Goal: Task Accomplishment & Management: Manage account settings

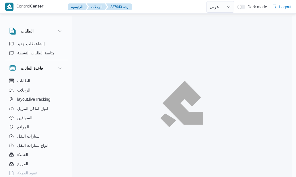
select select "ar"
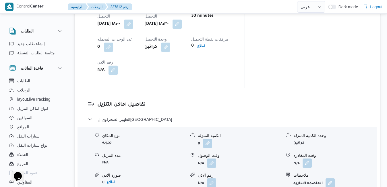
scroll to position [483, 0]
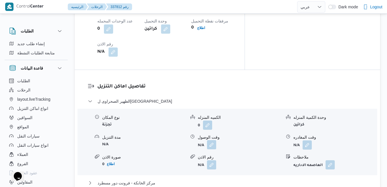
click at [213, 140] on button "button" at bounding box center [211, 144] width 9 height 9
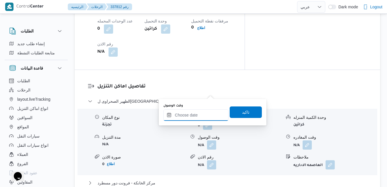
click at [197, 115] on input "وقت الوصول" at bounding box center [195, 114] width 65 height 11
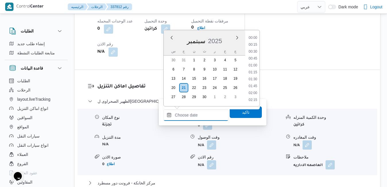
scroll to position [572, 0]
click at [169, 43] on div "سبتمبر 2025" at bounding box center [205, 39] width 82 height 15
click at [256, 54] on li "19:15" at bounding box center [252, 55] width 13 height 6
type input "٢١/٠٩/٢٠٢٥ ١٩:١٥"
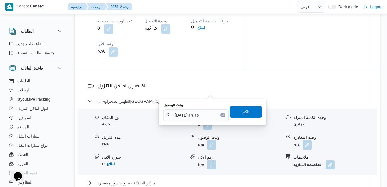
click at [242, 112] on span "تاكيد" at bounding box center [245, 111] width 7 height 7
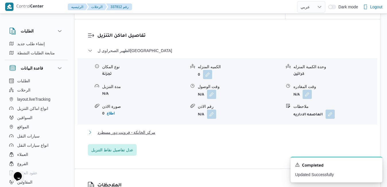
click at [211, 129] on button "مركز الخانكة - فرونت دور مسطرد" at bounding box center [228, 132] width 280 height 7
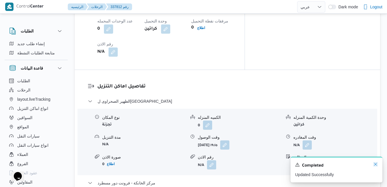
click at [296, 166] on icon "Dismiss toast" at bounding box center [375, 164] width 5 height 5
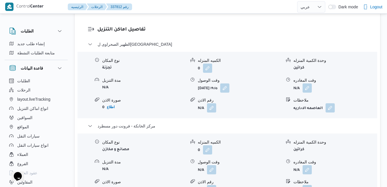
scroll to position [540, 0]
click at [296, 164] on button "button" at bounding box center [307, 168] width 9 height 9
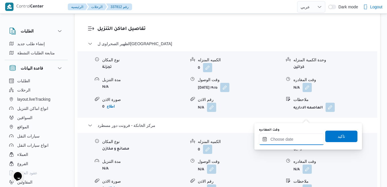
click at [283, 138] on input "وقت المغادره" at bounding box center [291, 138] width 65 height 11
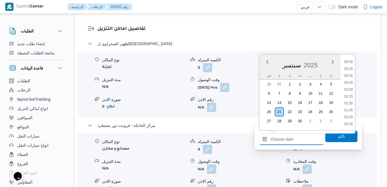
scroll to position [572, 0]
click at [264, 70] on div "سبتمبر 2025" at bounding box center [300, 64] width 82 height 15
click at [296, 97] on li "22:00" at bounding box center [348, 97] width 13 height 6
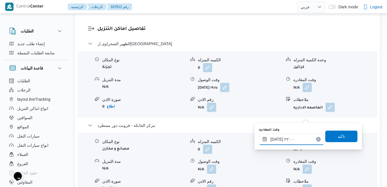
type input "٢١/٠٩/٢٠٢٥ ٢٢:٠٠"
click at [296, 139] on span "تاكيد" at bounding box center [341, 135] width 7 height 7
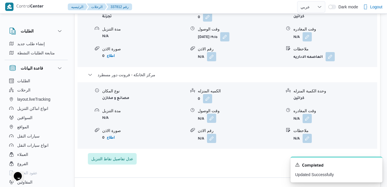
click at [213, 120] on button "button" at bounding box center [211, 117] width 9 height 9
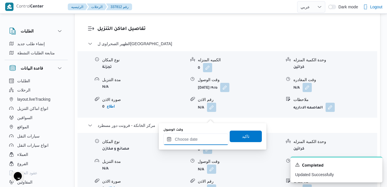
click at [193, 144] on input "وقت الوصول" at bounding box center [195, 138] width 65 height 11
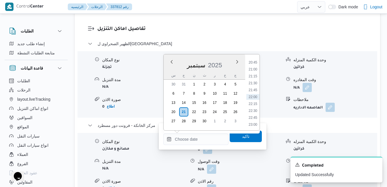
click at [167, 71] on div "سبتمبر 2025" at bounding box center [205, 64] width 82 height 15
click at [253, 89] on li "21:45" at bounding box center [252, 90] width 13 height 6
type input "٢١/٠٩/٢٠٢٥ ٢١:٤٥"
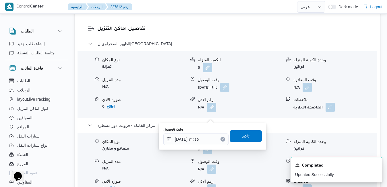
click at [244, 136] on span "تاكيد" at bounding box center [245, 135] width 7 height 7
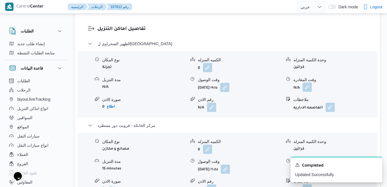
click at [296, 82] on button "button" at bounding box center [307, 86] width 9 height 9
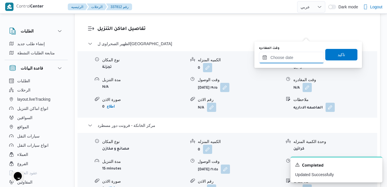
click at [294, 61] on input "وقت المغادره" at bounding box center [291, 57] width 65 height 11
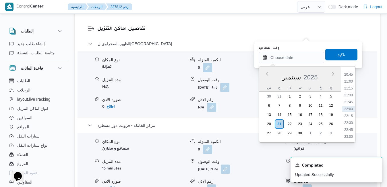
click at [262, 82] on div "سبتمبر 2025" at bounding box center [300, 76] width 82 height 15
click at [296, 82] on li "21:00" at bounding box center [348, 81] width 13 height 6
type input "٢١/٠٩/٢٠٢٥ ٢١:٠٠"
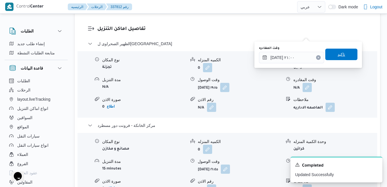
click at [296, 58] on span "تاكيد" at bounding box center [342, 54] width 32 height 11
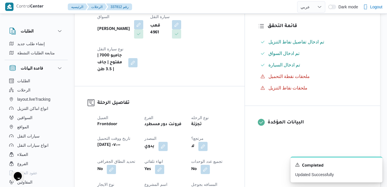
scroll to position [0, 0]
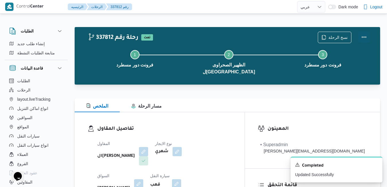
click at [296, 37] on button "Actions" at bounding box center [364, 36] width 11 height 11
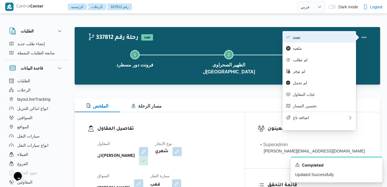
click at [296, 40] on button "تمت" at bounding box center [320, 36] width 74 height 11
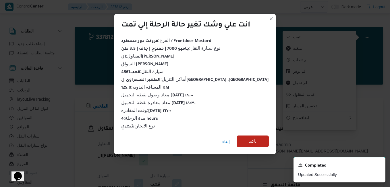
click at [256, 142] on span "تأكيد" at bounding box center [253, 140] width 32 height 11
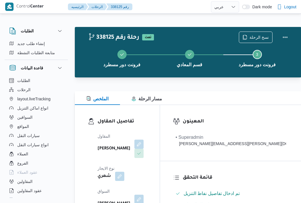
select select "ar"
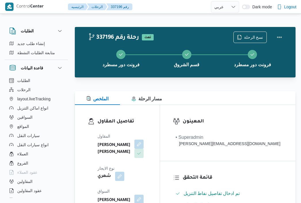
select select "ar"
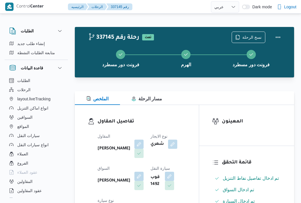
select select "ar"
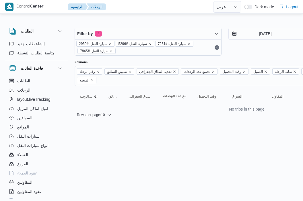
select select "ar"
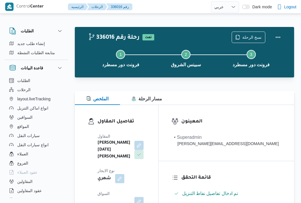
select select "ar"
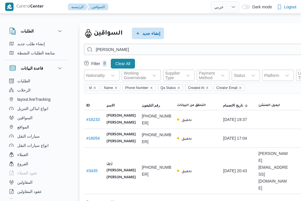
select select "ar"
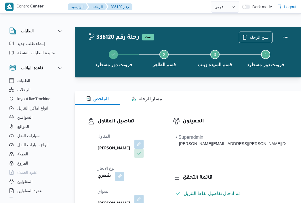
select select "ar"
